Goal: Find specific page/section: Find specific page/section

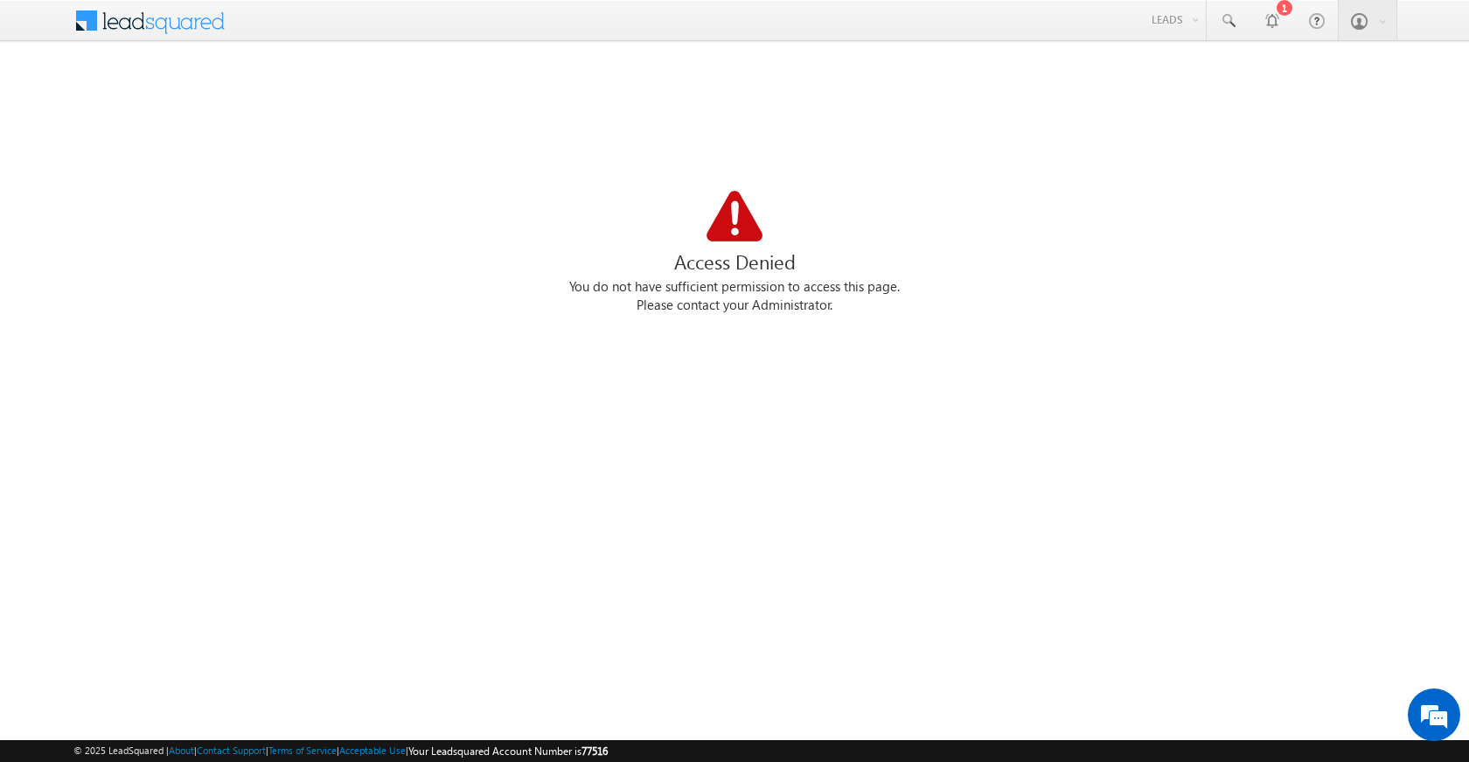
click at [797, 282] on div "You do not have sufficient permission to access this page." at bounding box center [734, 287] width 1323 height 18
click at [1267, 29] on link "1" at bounding box center [1272, 20] width 44 height 40
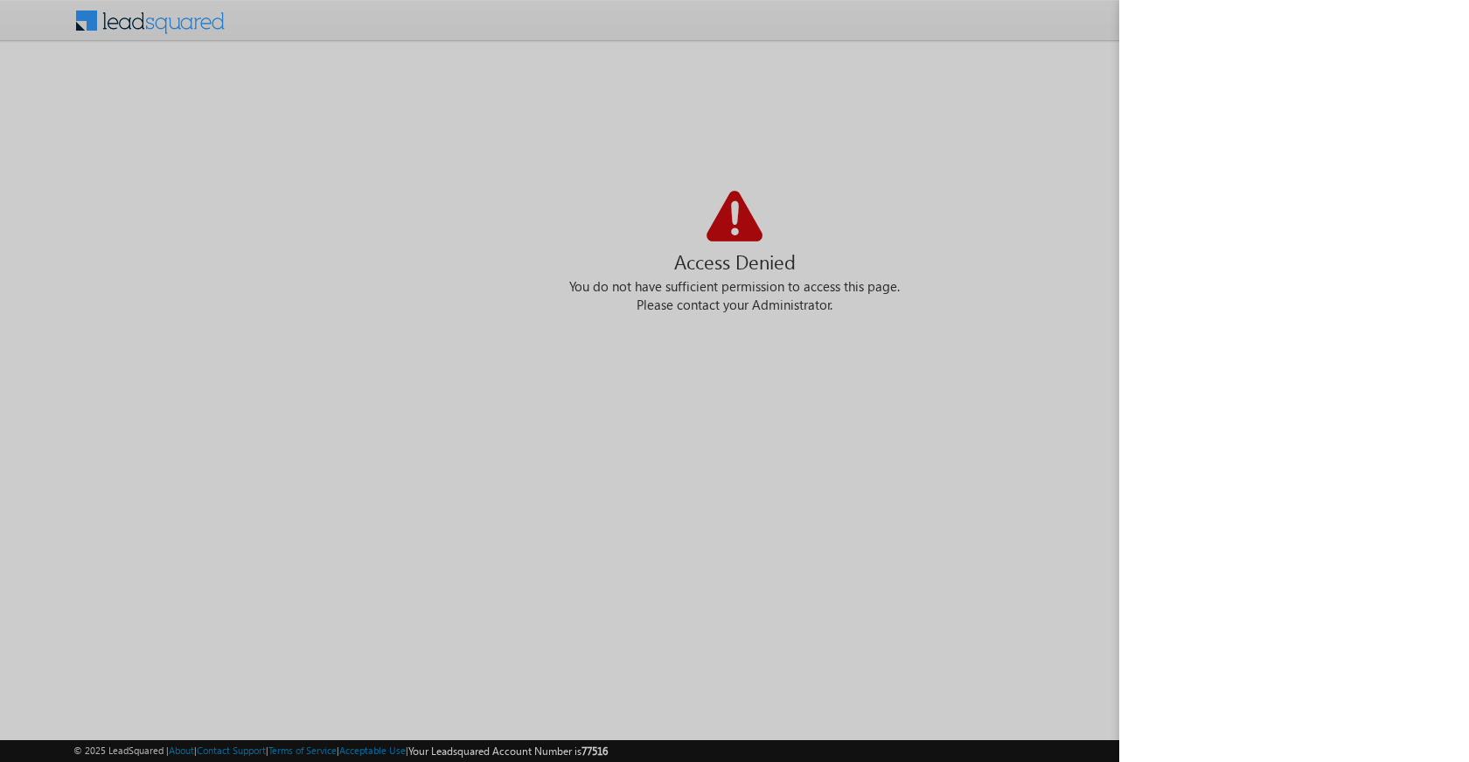
click at [973, 249] on div at bounding box center [734, 381] width 1469 height 762
